Goal: Transaction & Acquisition: Purchase product/service

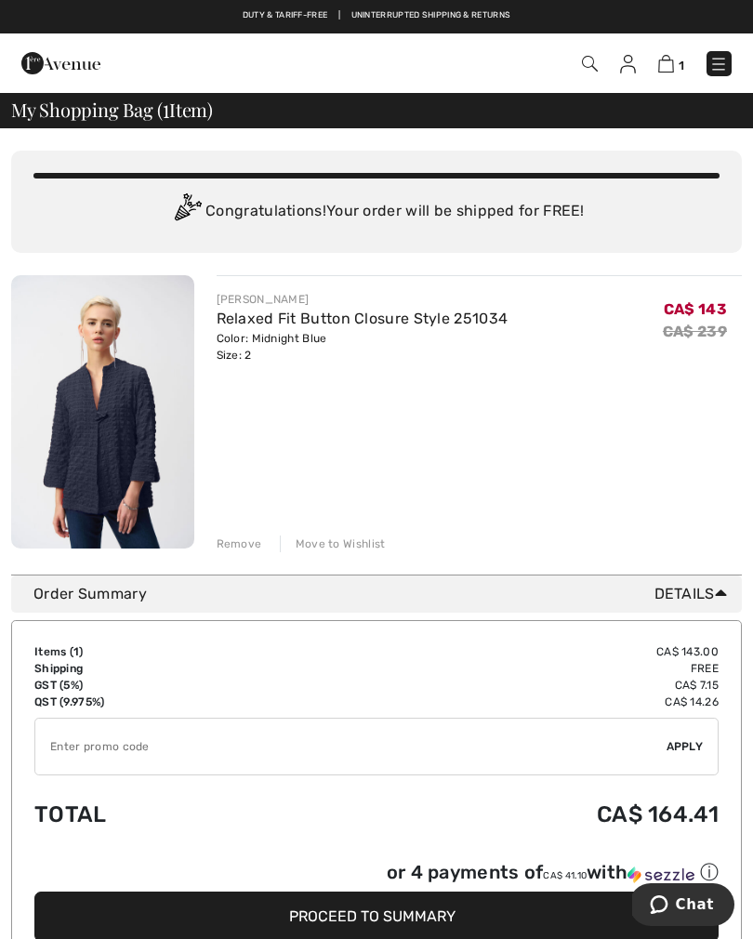
click at [712, 72] on img at bounding box center [719, 64] width 19 height 19
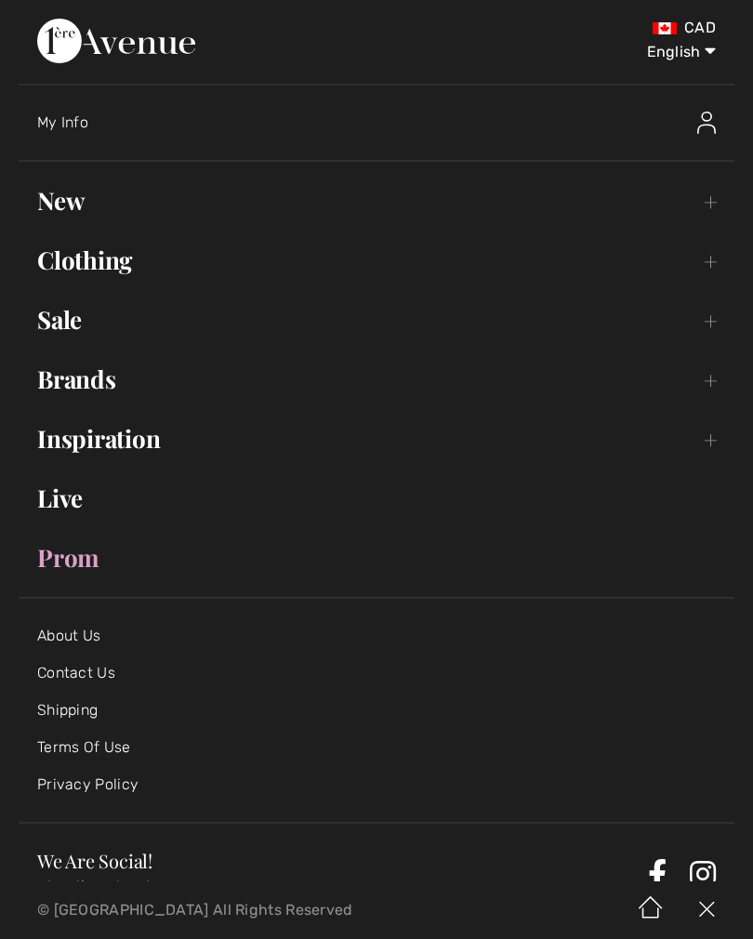
click at [72, 208] on link "New Toggle submenu" at bounding box center [377, 200] width 716 height 41
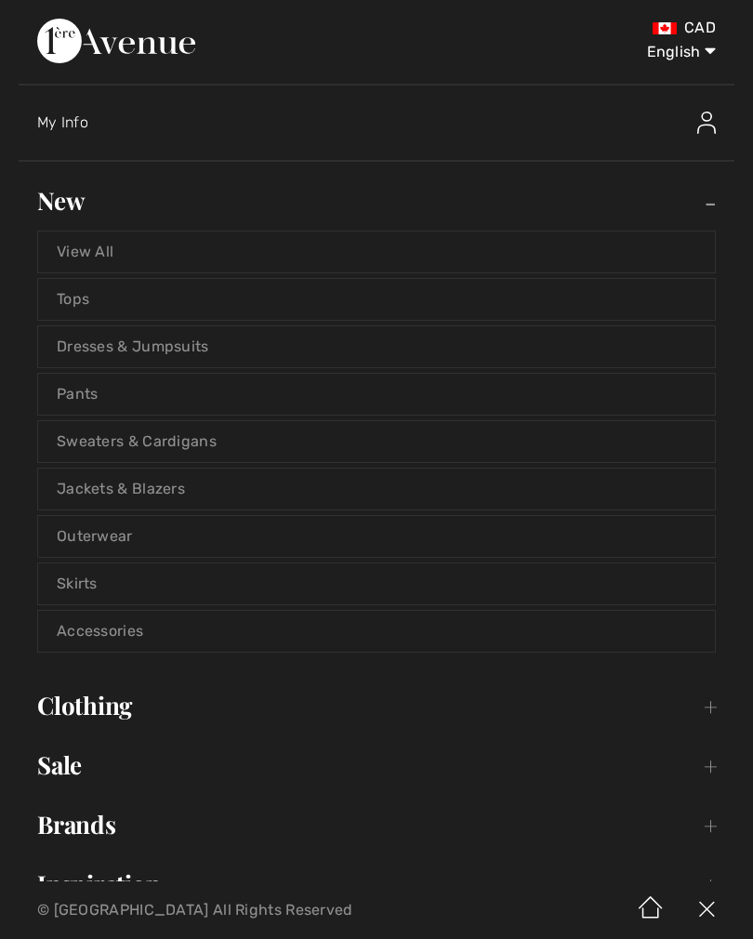
click at [104, 269] on link "View All" at bounding box center [376, 252] width 677 height 41
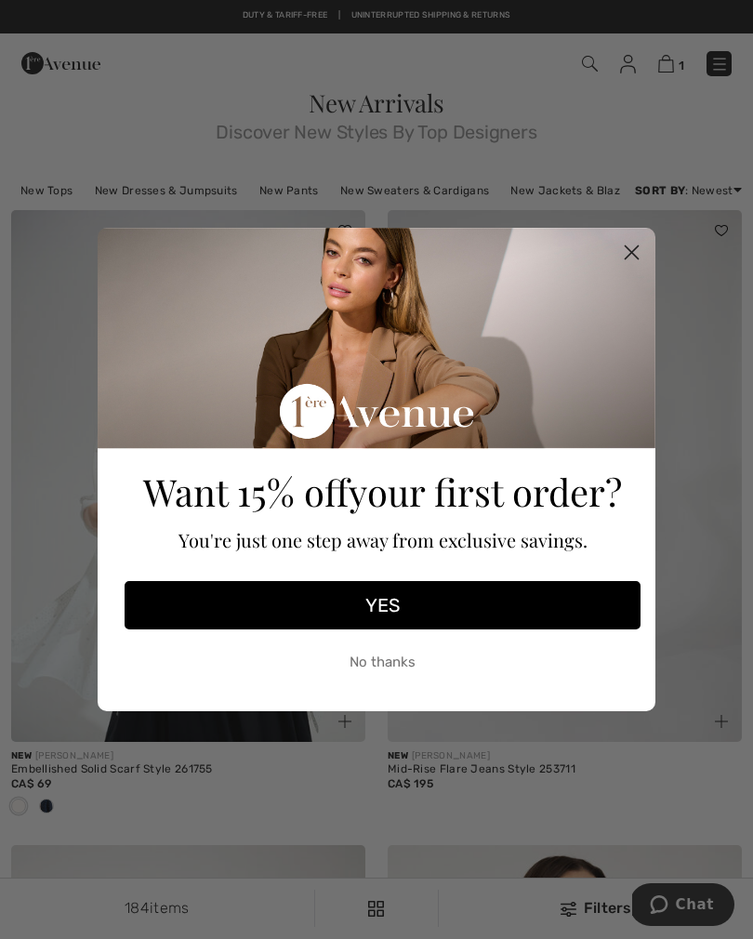
click at [623, 257] on circle "Close dialog" at bounding box center [632, 252] width 31 height 31
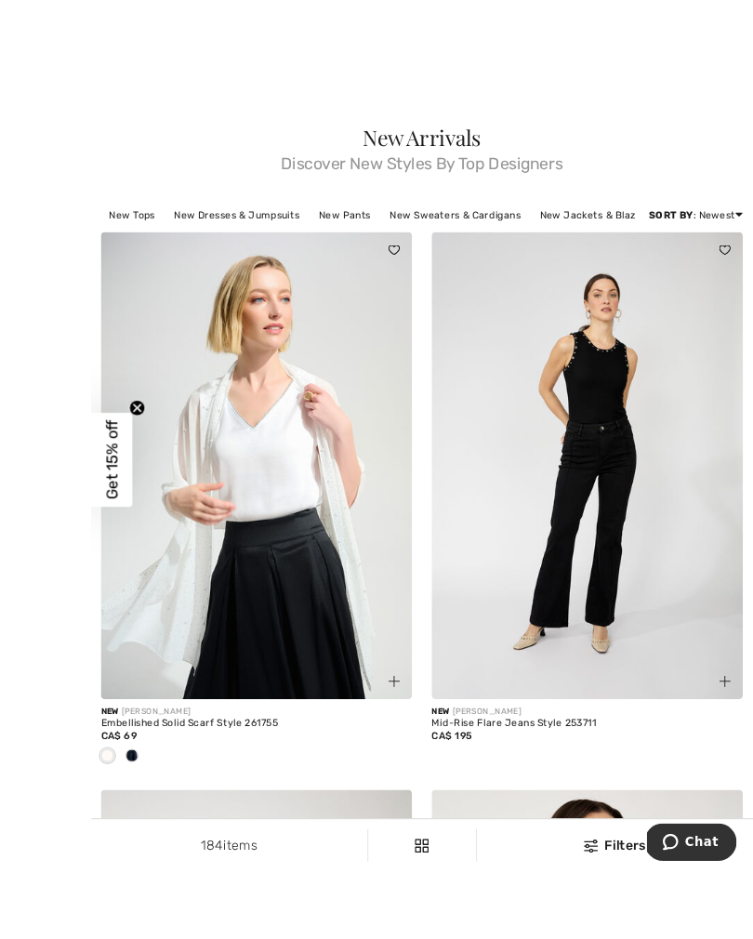
scroll to position [38, 0]
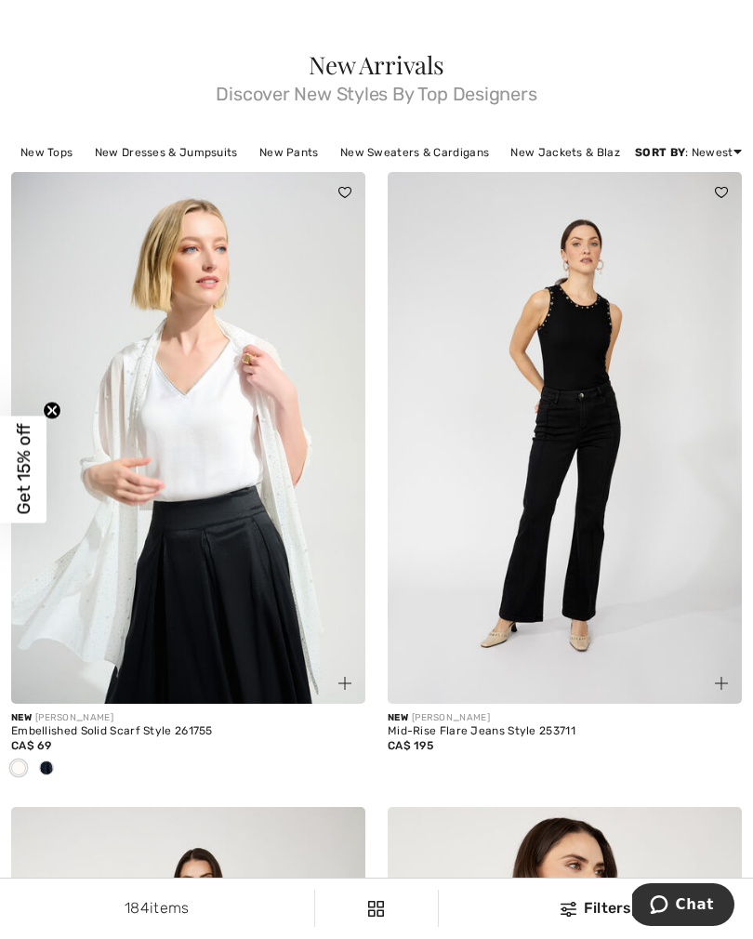
click at [56, 774] on div at bounding box center [47, 769] width 28 height 31
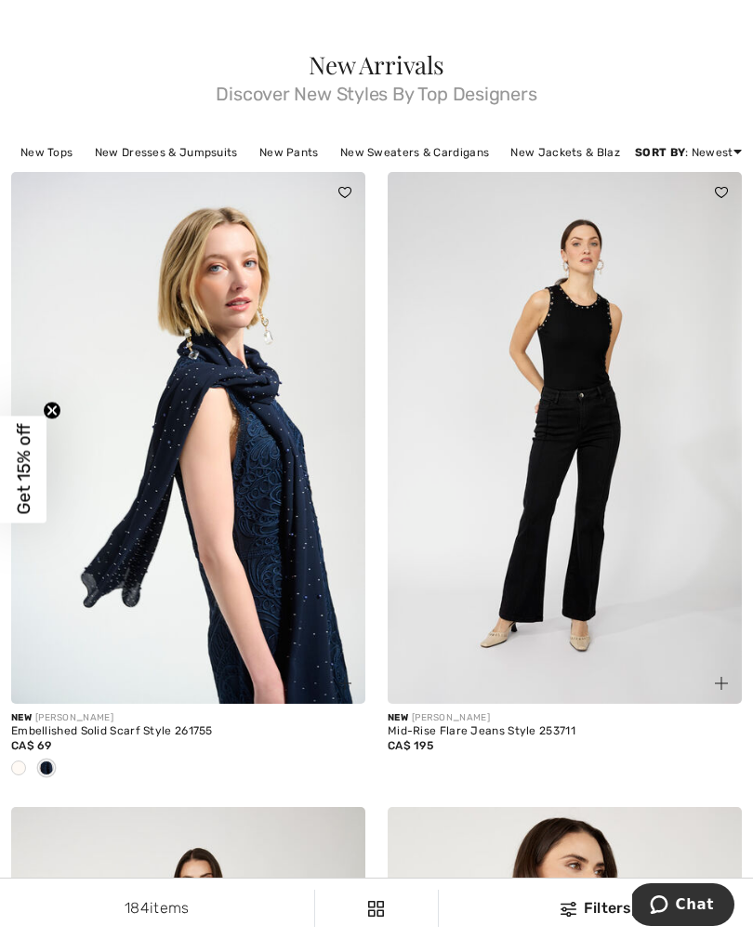
click at [29, 772] on div at bounding box center [19, 769] width 28 height 31
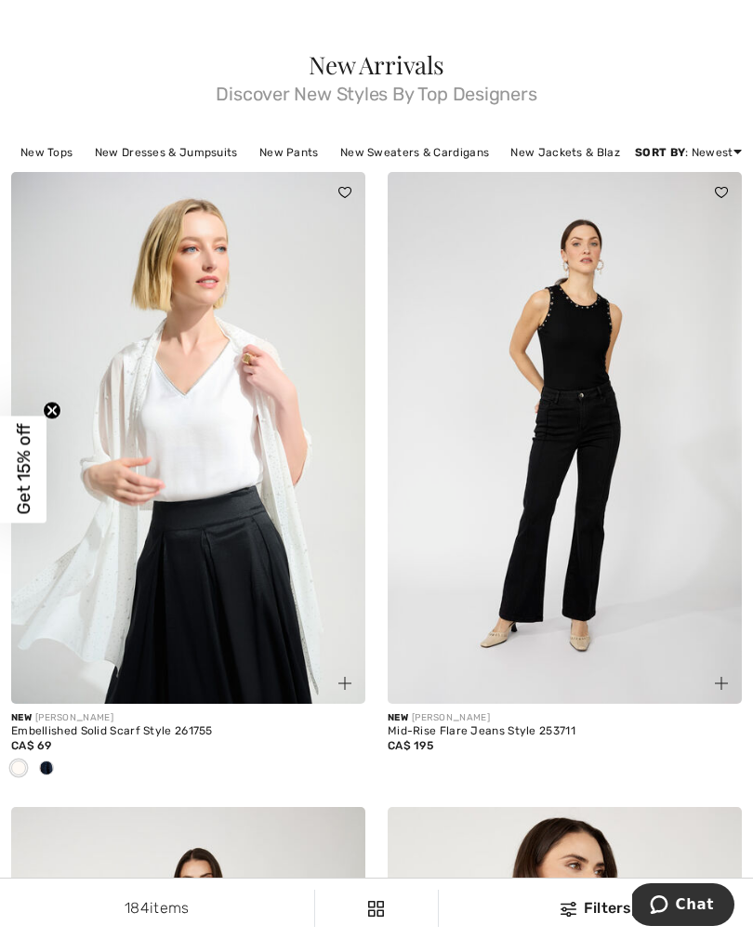
click at [208, 485] on img at bounding box center [188, 438] width 354 height 532
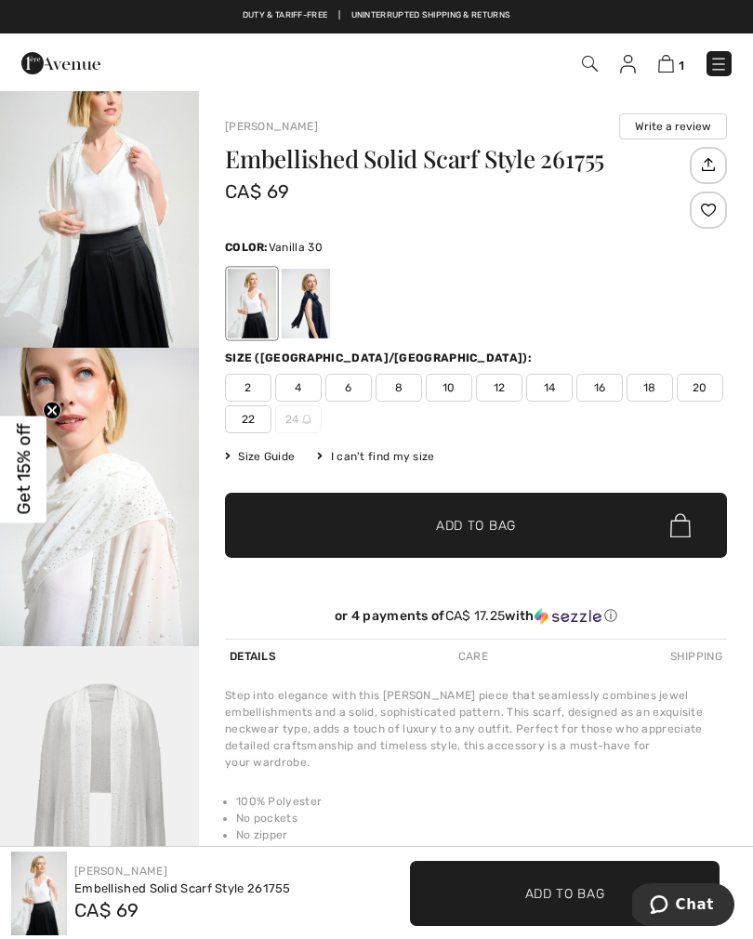
scroll to position [40, 0]
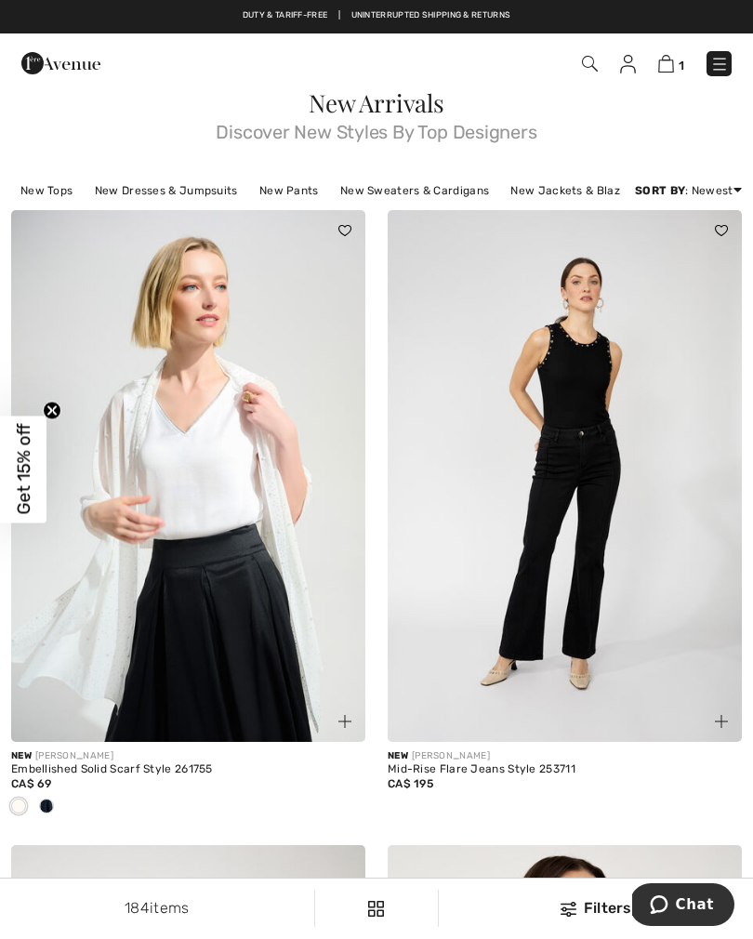
click at [718, 67] on img at bounding box center [719, 64] width 19 height 19
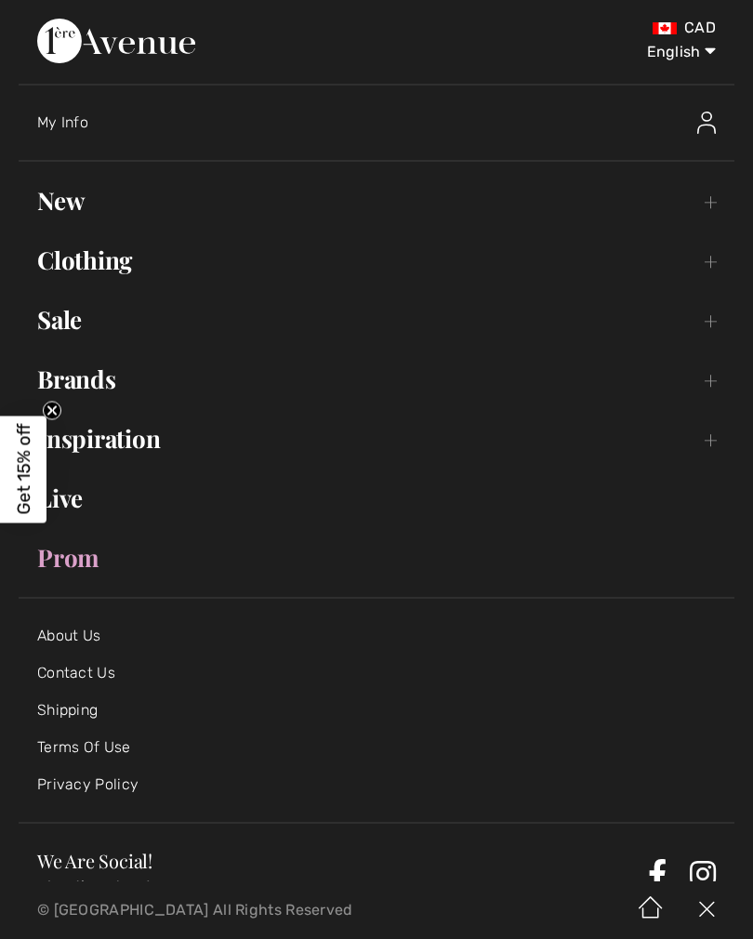
click at [76, 339] on link "Sale Toggle submenu" at bounding box center [377, 319] width 716 height 41
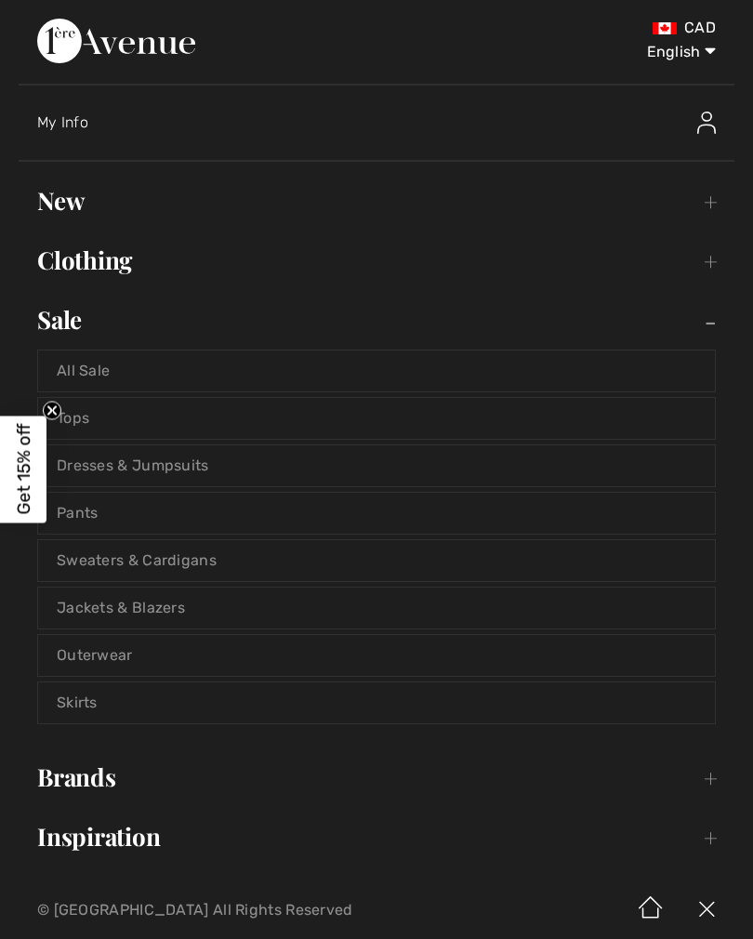
click at [128, 376] on link "All Sale" at bounding box center [376, 371] width 677 height 41
